Goal: Task Accomplishment & Management: Manage account settings

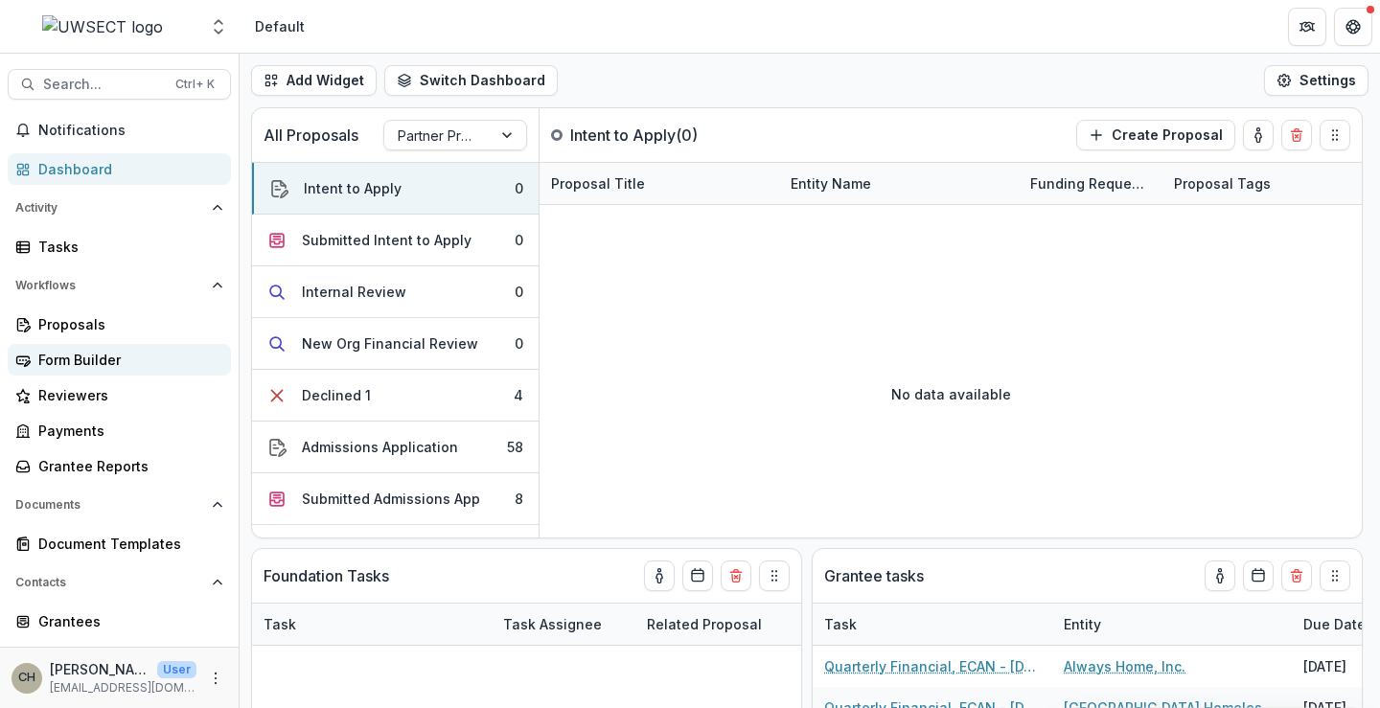
click at [65, 353] on div "Form Builder" at bounding box center [126, 360] width 177 height 20
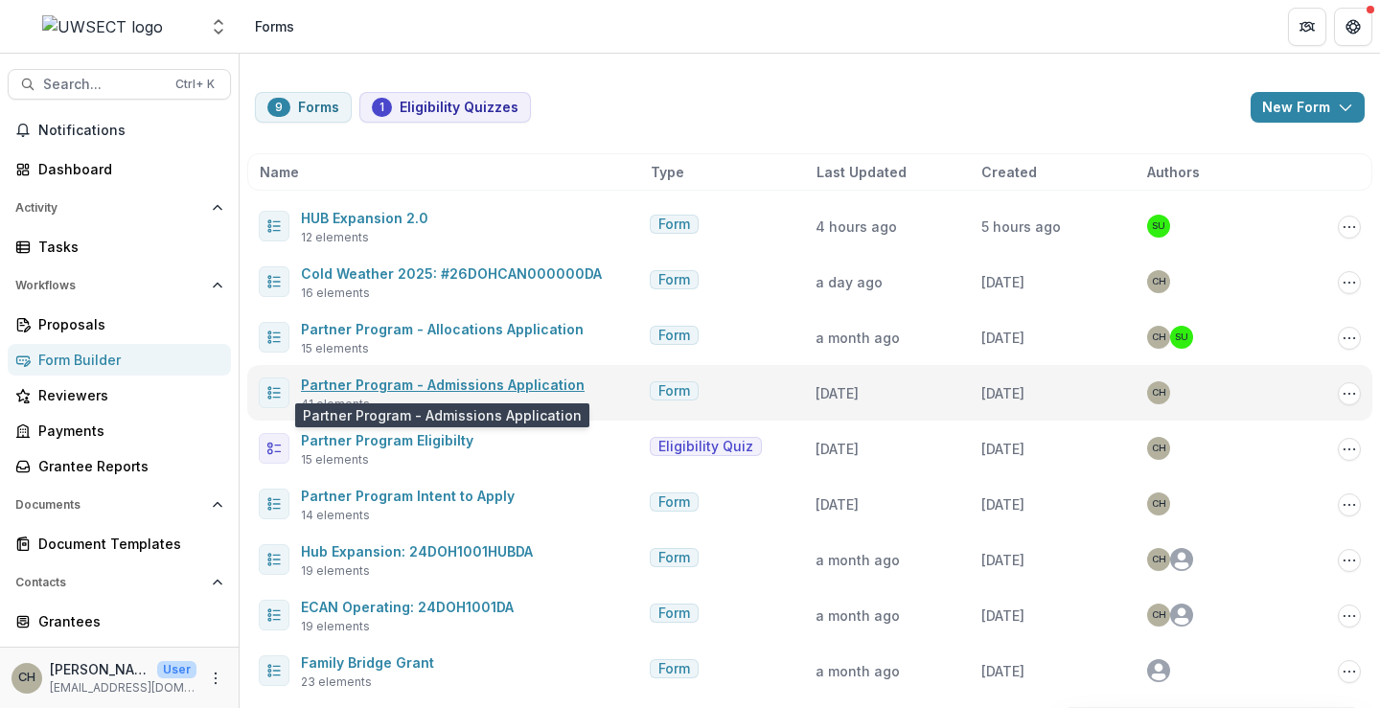
click at [404, 377] on link "Partner Program - Admissions Application" at bounding box center [443, 385] width 284 height 16
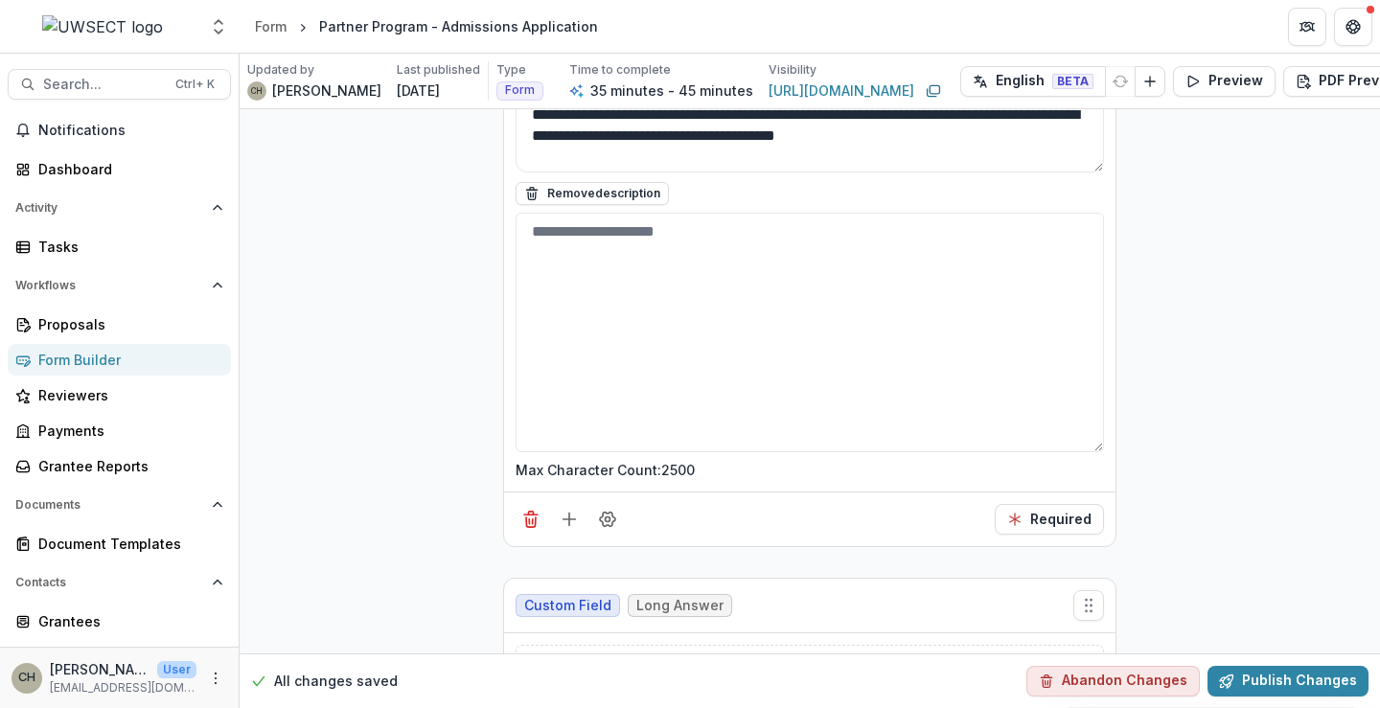
scroll to position [8340, 0]
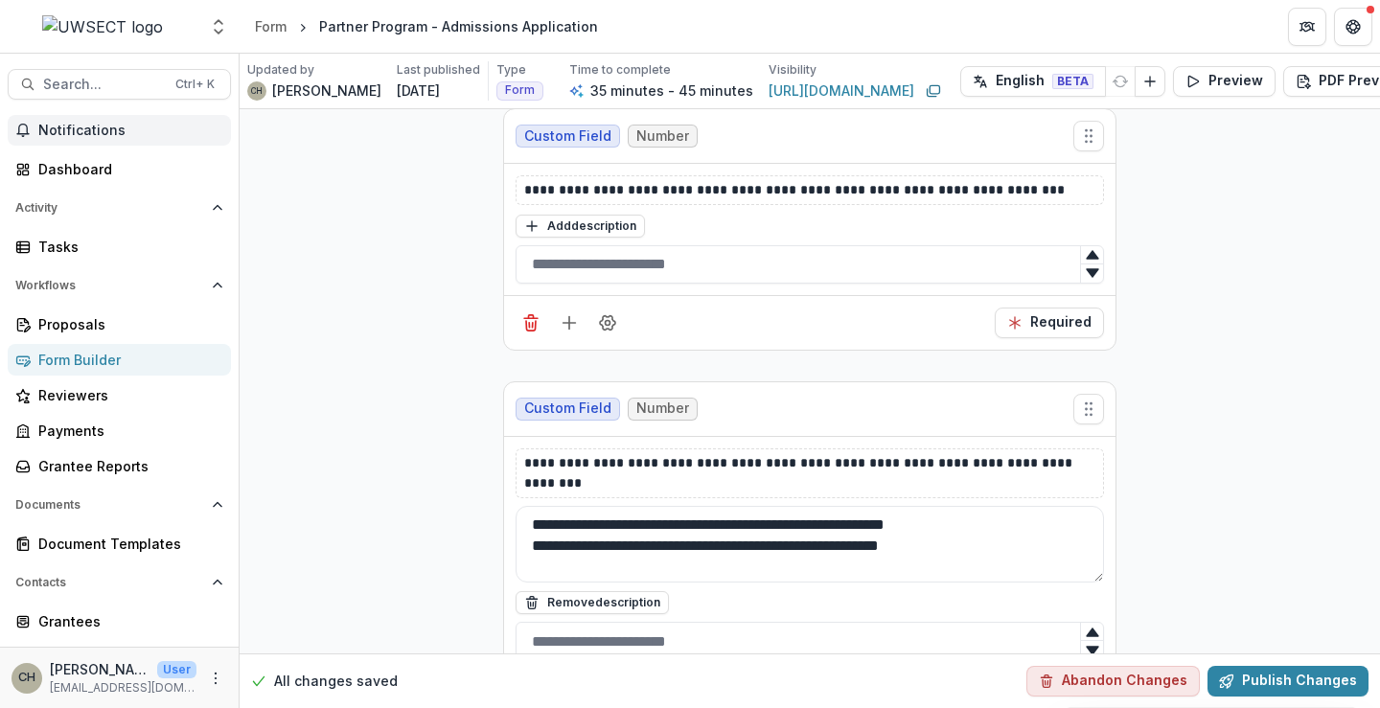
click at [45, 124] on span "Notifications" at bounding box center [130, 131] width 185 height 16
click at [98, 168] on div "Dashboard" at bounding box center [126, 169] width 177 height 20
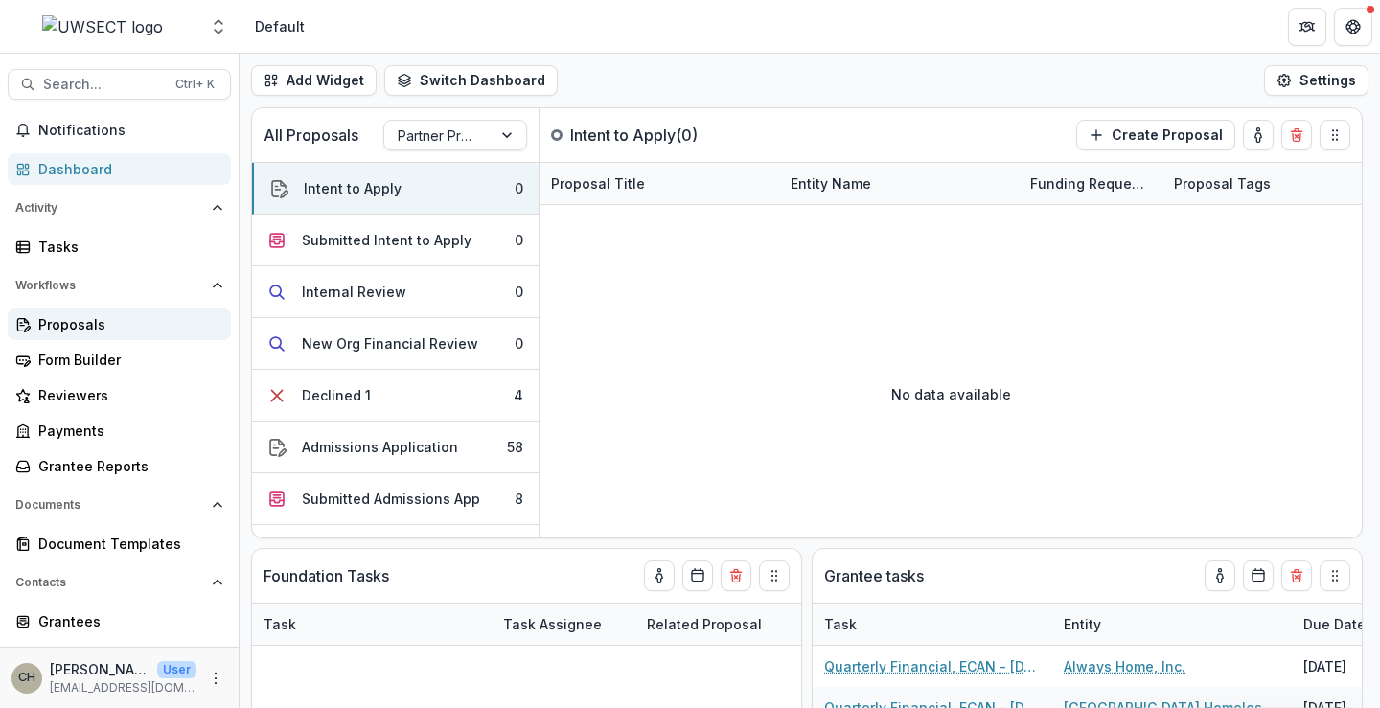
click at [81, 325] on div "Proposals" at bounding box center [126, 324] width 177 height 20
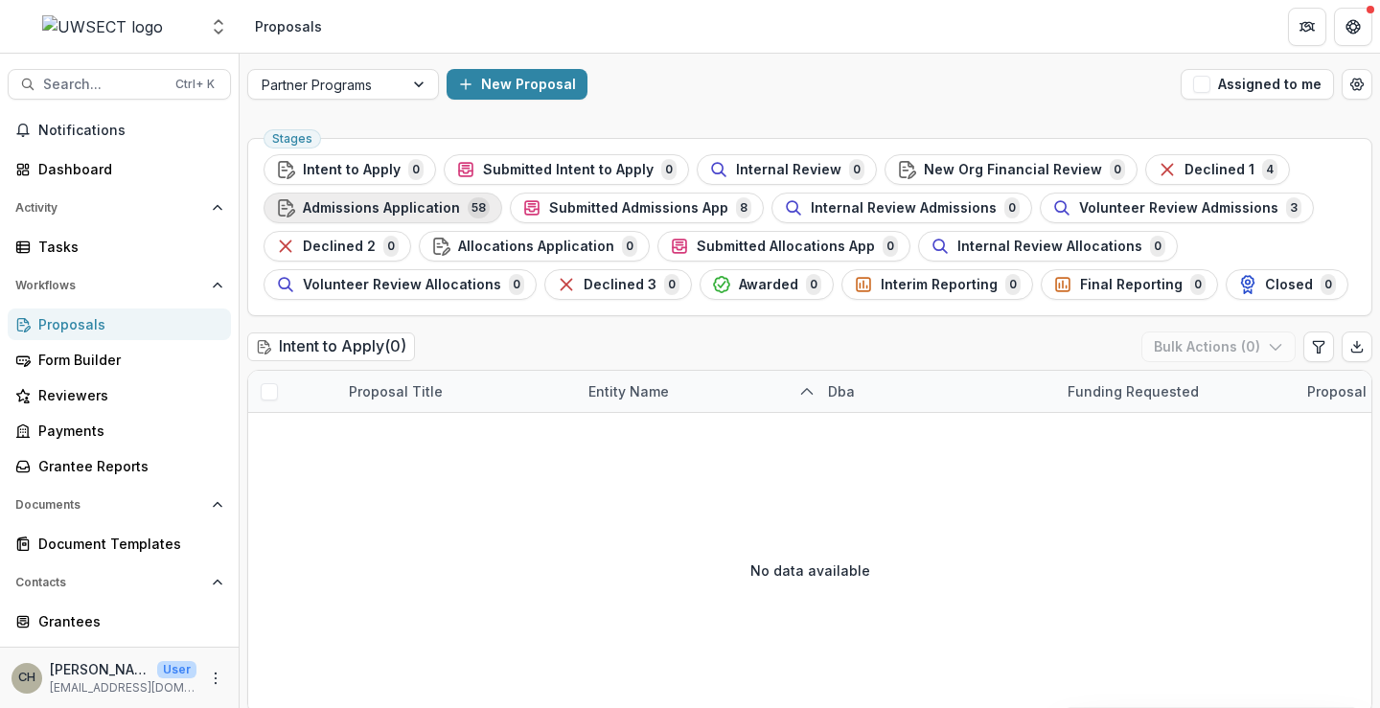
click at [385, 203] on span "Admissions Application" at bounding box center [381, 208] width 157 height 16
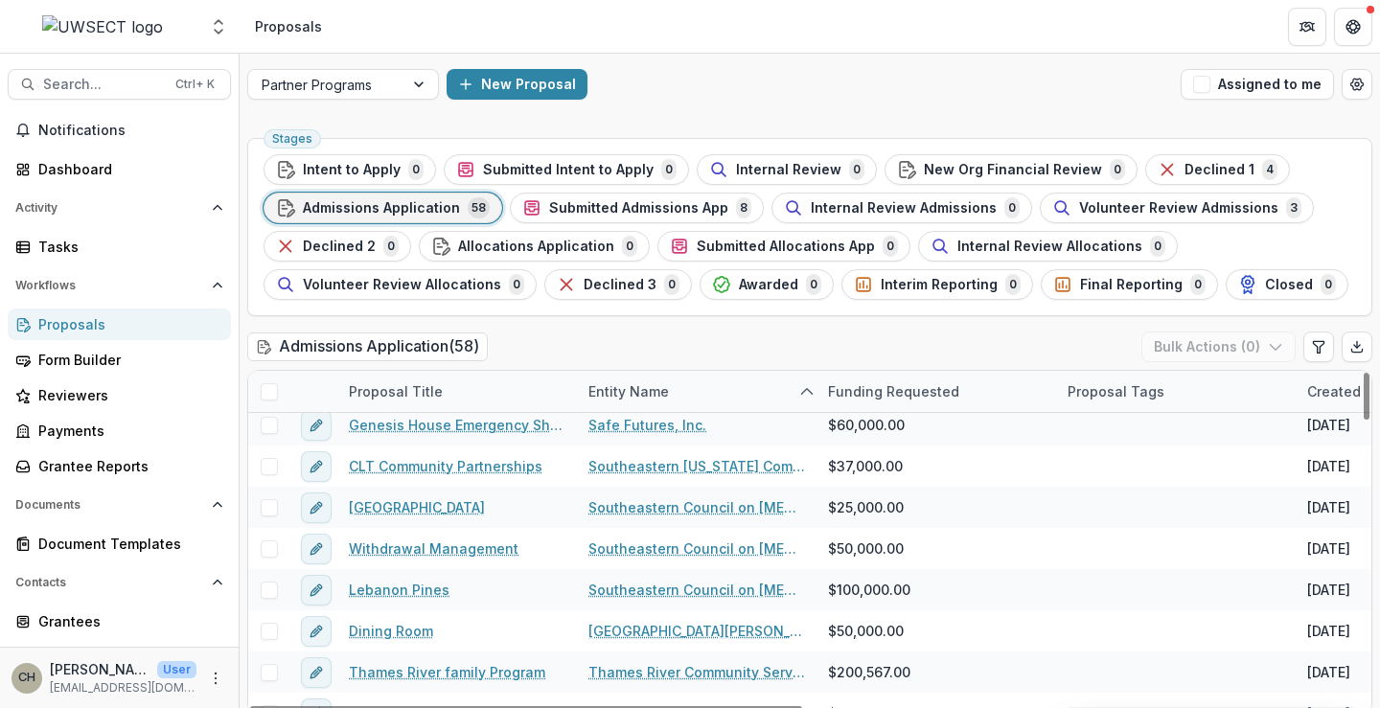
scroll to position [1630, 0]
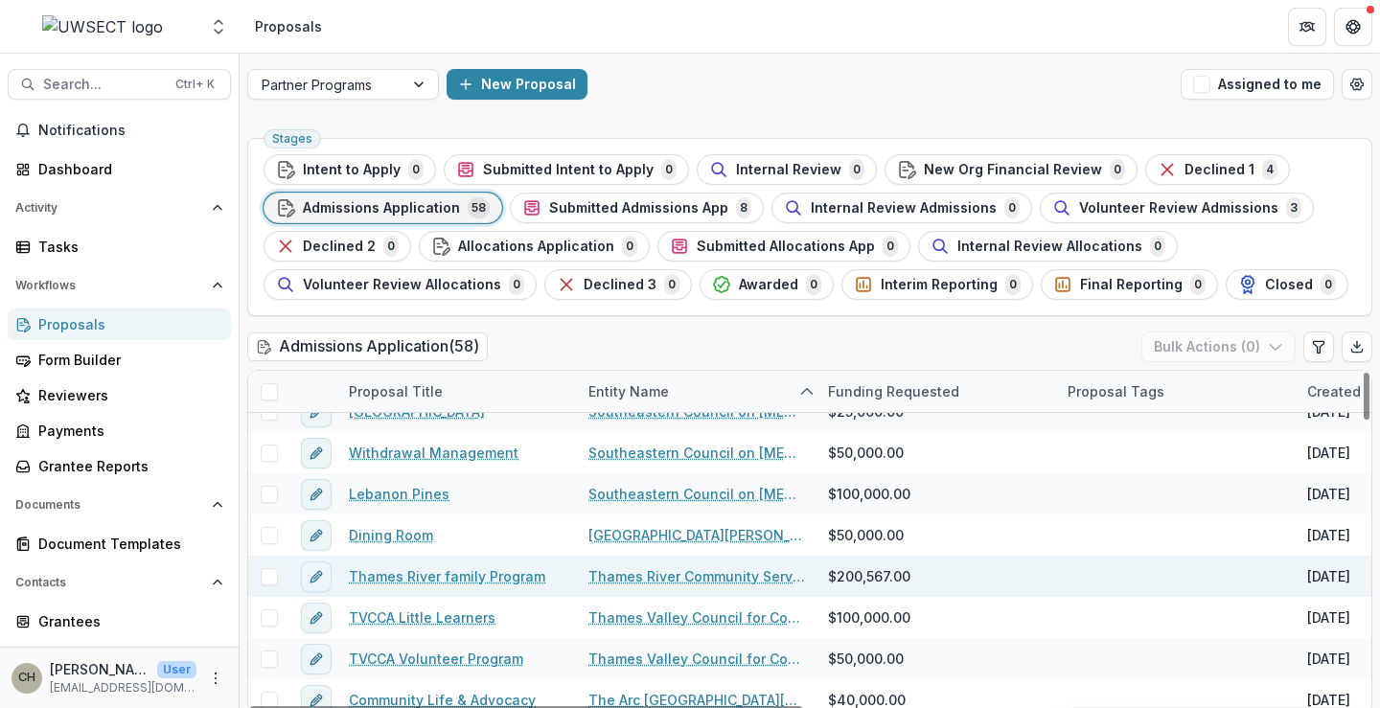
click at [393, 568] on link "Thames River family Program" at bounding box center [447, 577] width 197 height 20
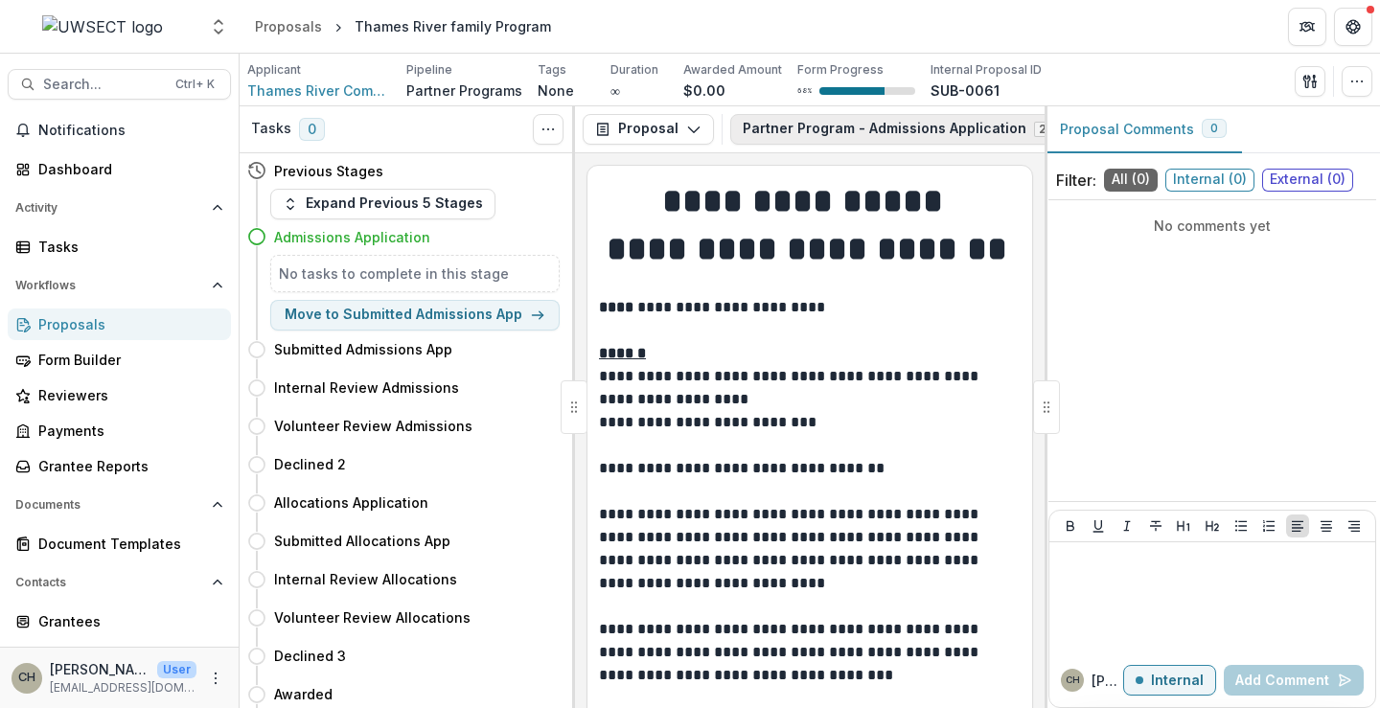
click at [825, 127] on button "Partner Program - Admissions Application 2" at bounding box center [908, 129] width 357 height 31
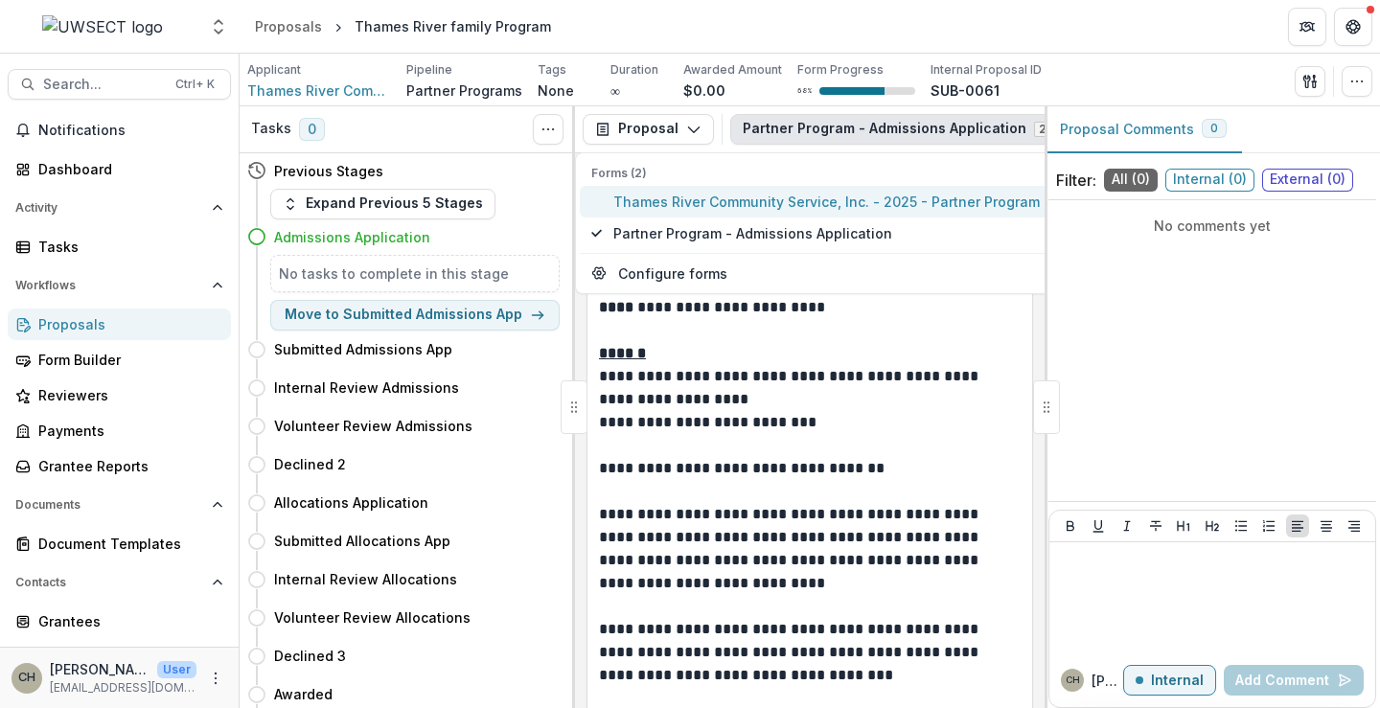
click at [713, 205] on span "Thames River Community Service, Inc. - 2025 - Partner Program Intent to Apply" at bounding box center [877, 202] width 528 height 20
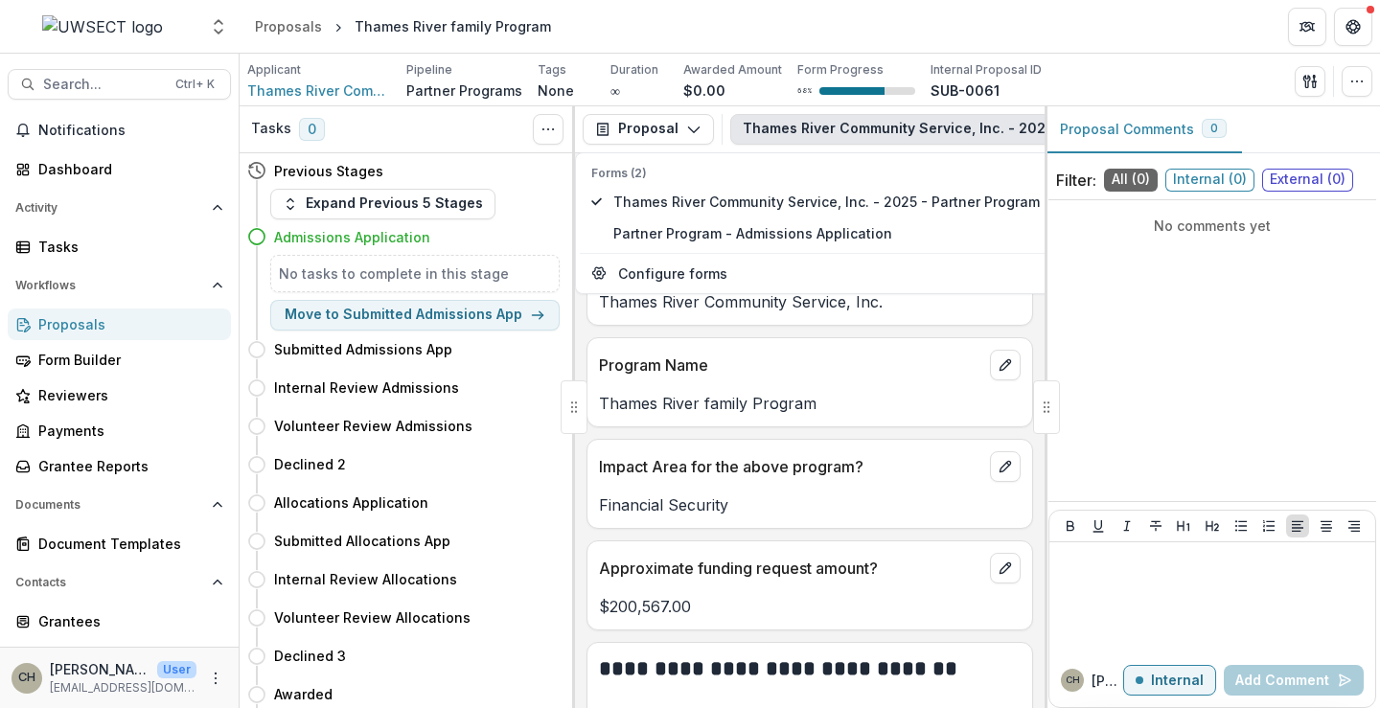
scroll to position [863, 0]
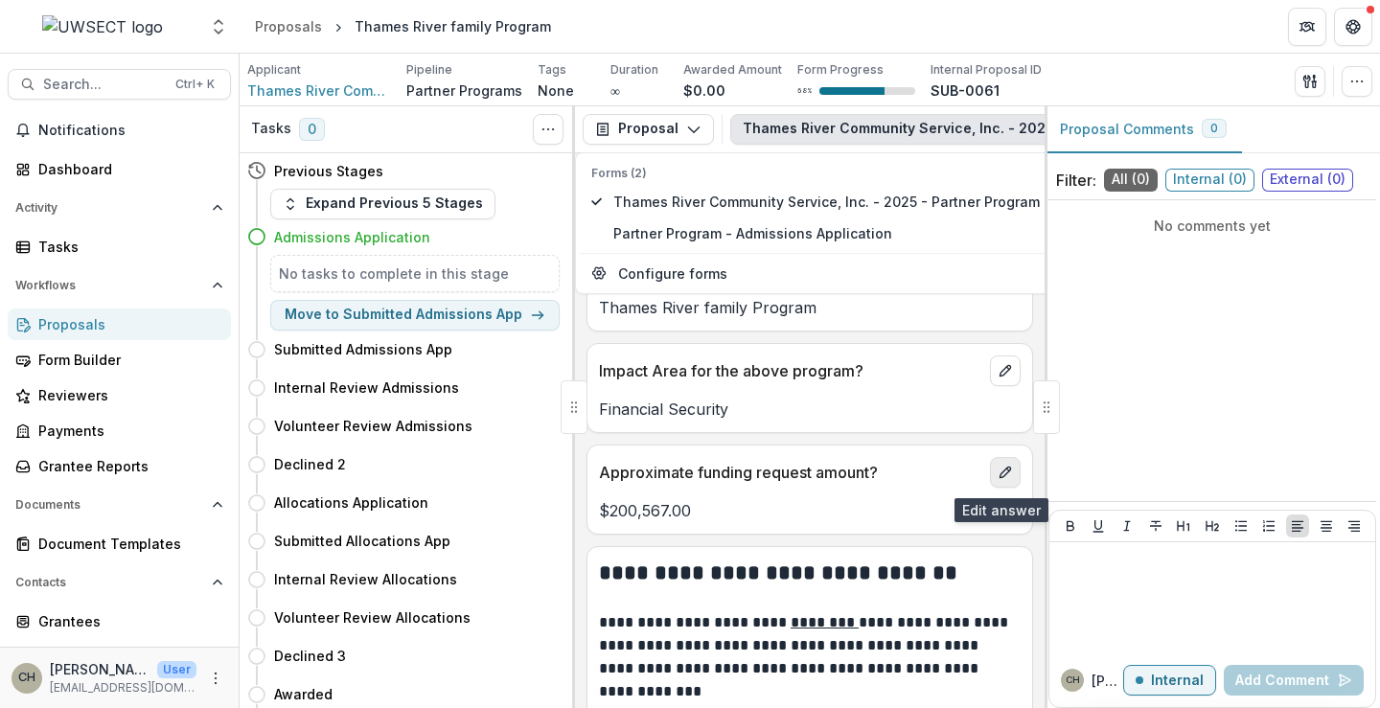
click at [1004, 473] on icon "edit" at bounding box center [1005, 472] width 15 height 15
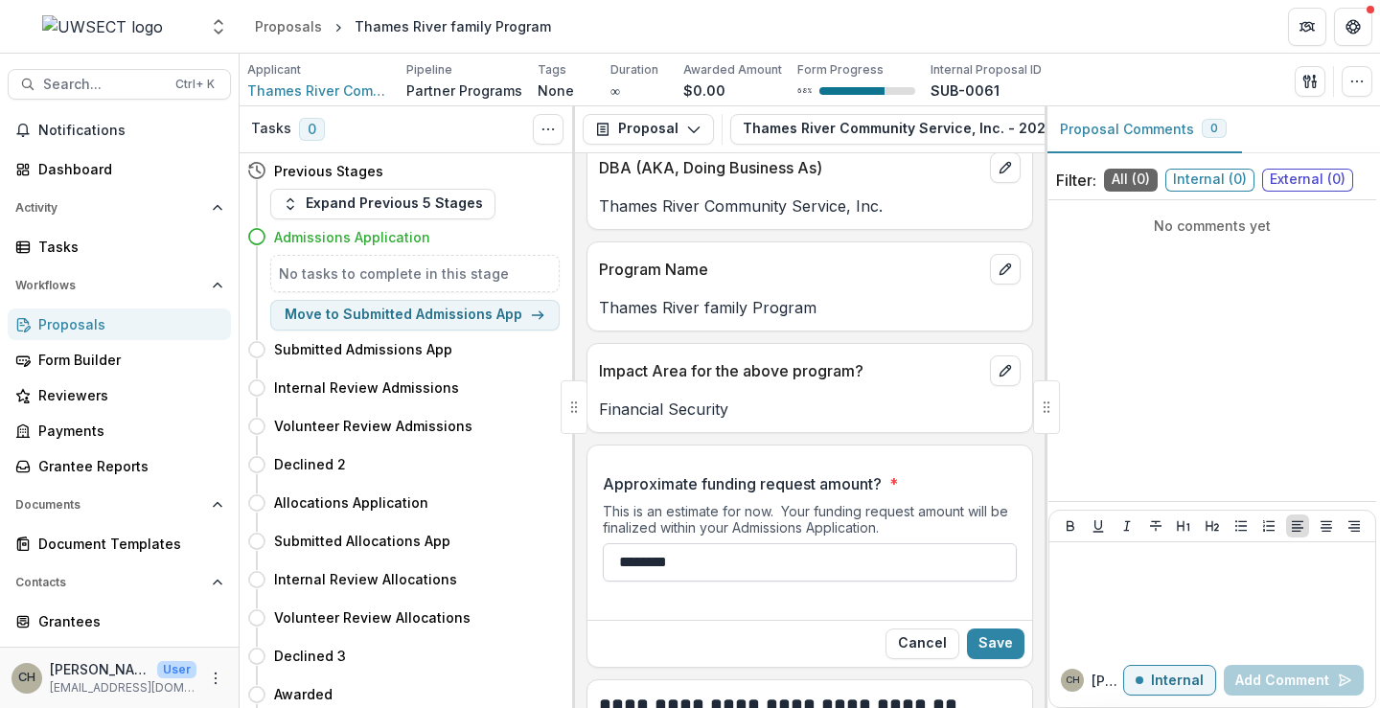
drag, startPoint x: 707, startPoint y: 559, endPoint x: 632, endPoint y: 567, distance: 76.2
click at [632, 567] on input "********" at bounding box center [810, 563] width 414 height 38
type input "*******"
click at [983, 643] on button "Save" at bounding box center [996, 644] width 58 height 31
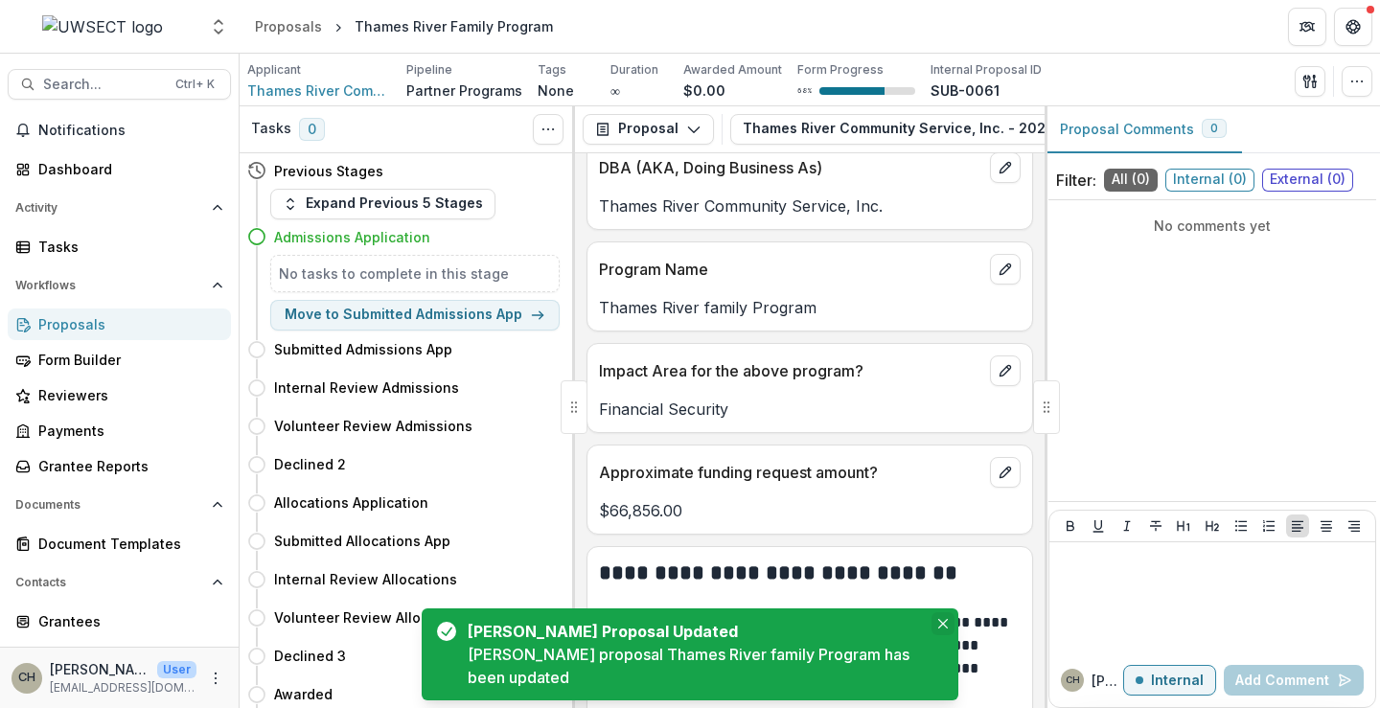
click at [941, 618] on button "Close" at bounding box center [943, 624] width 23 height 23
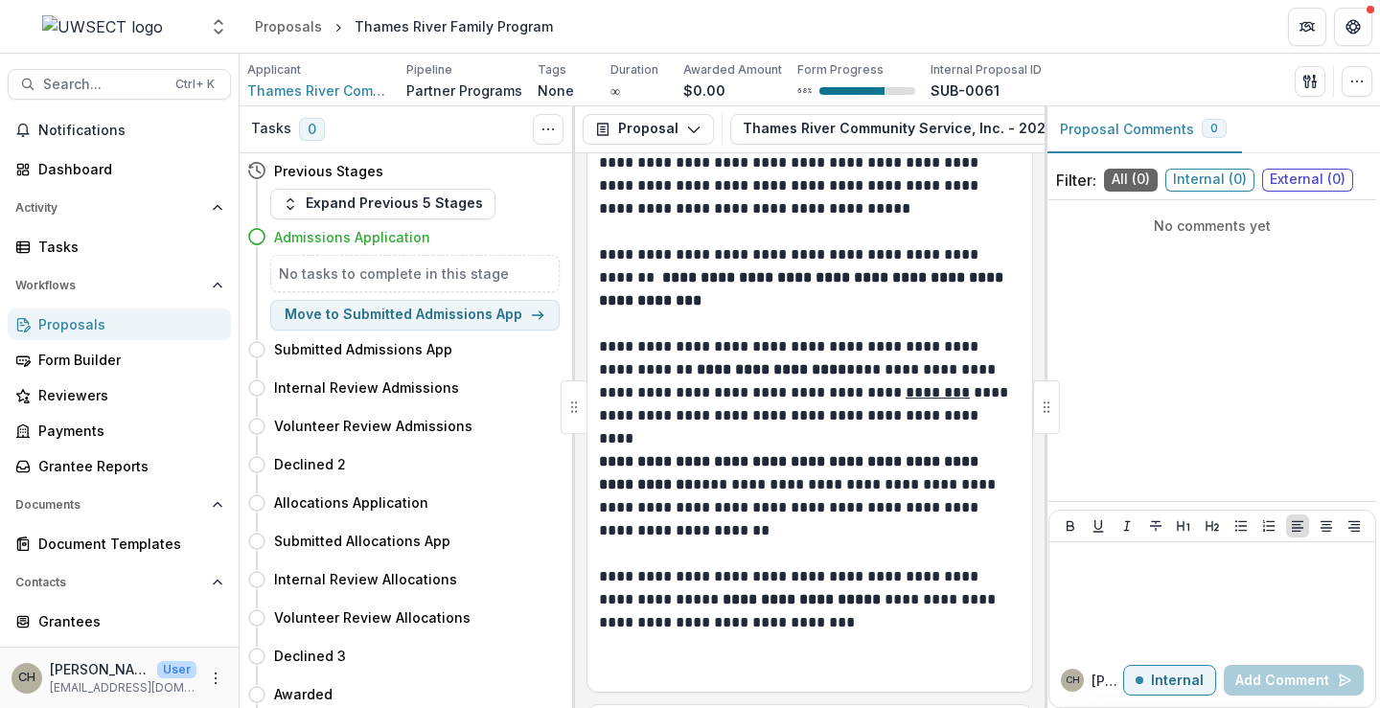
scroll to position [0, 0]
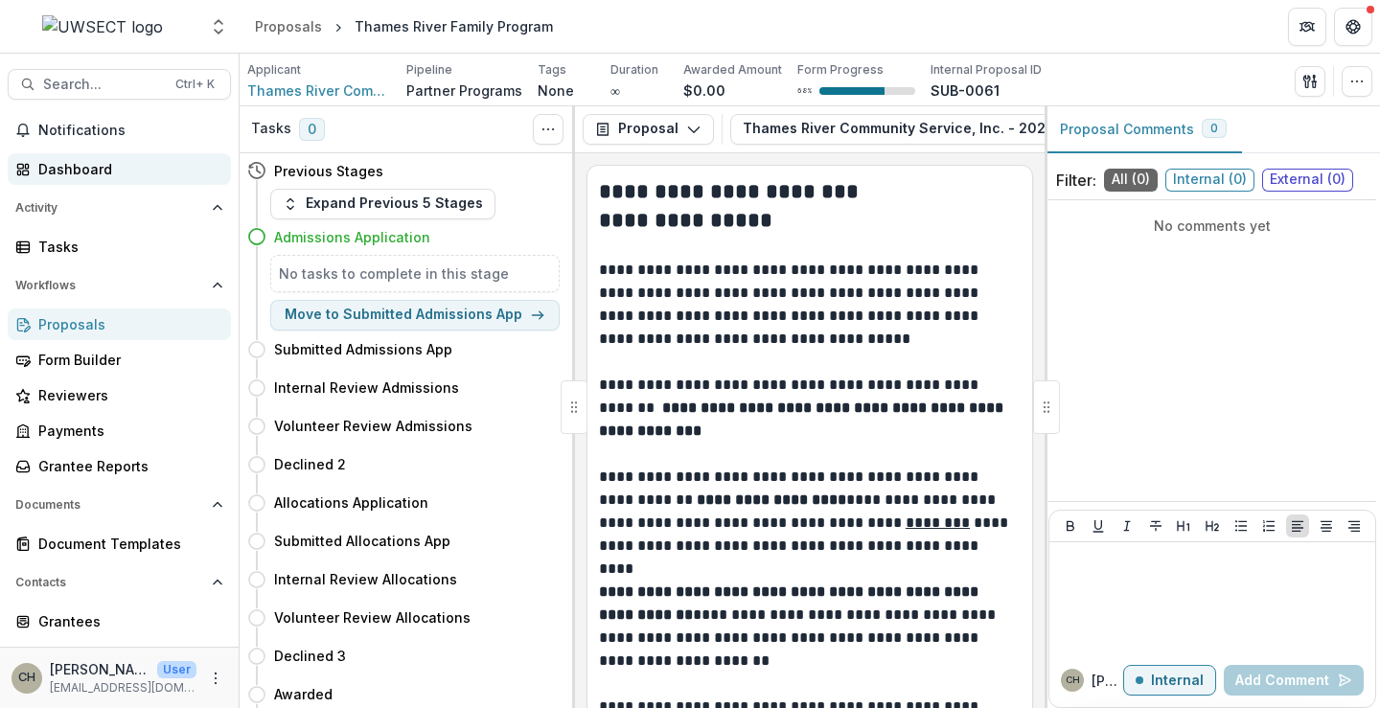
click at [45, 163] on div "Dashboard" at bounding box center [126, 169] width 177 height 20
